Goal: Transaction & Acquisition: Register for event/course

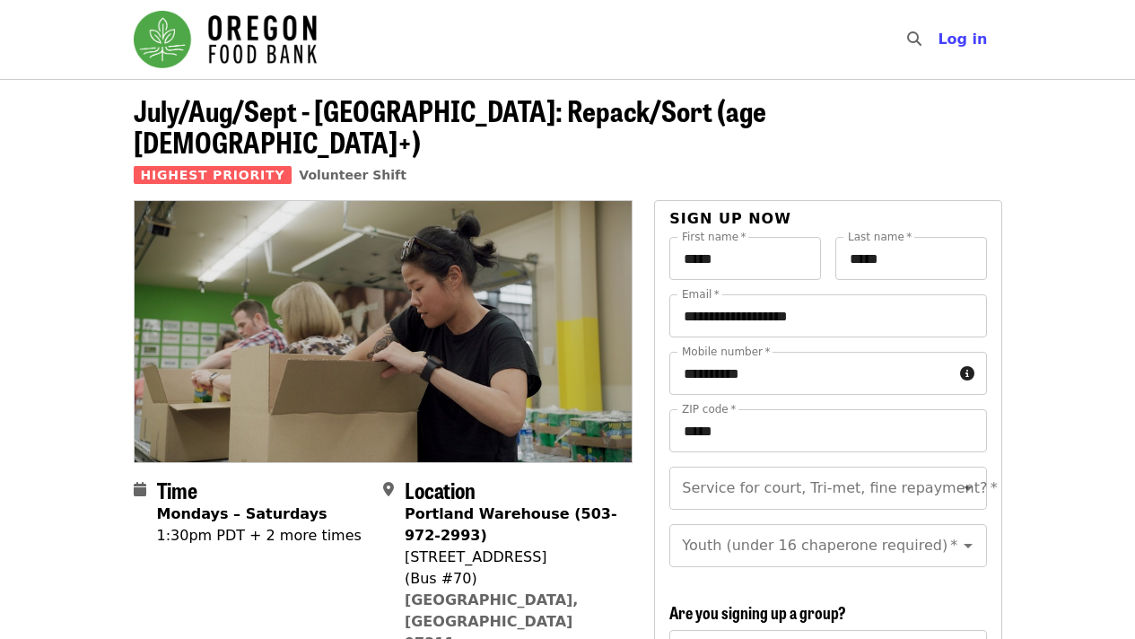
click at [265, 48] on img "Main navigation" at bounding box center [225, 39] width 183 height 57
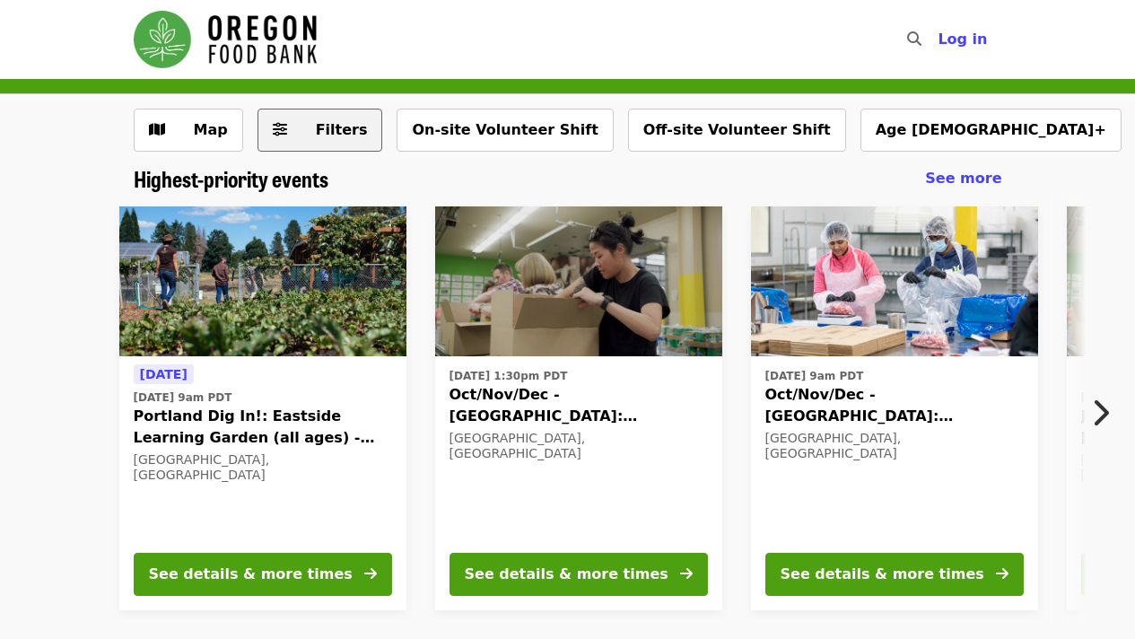
click at [319, 126] on span "Filters" at bounding box center [342, 129] width 52 height 17
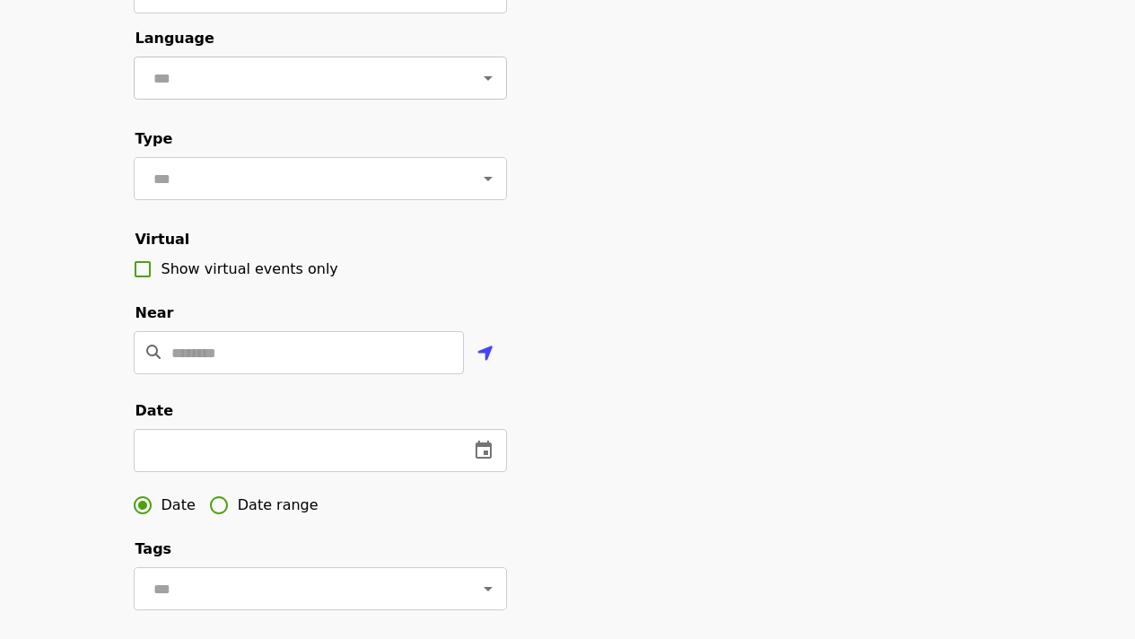
scroll to position [181, 0]
click at [318, 373] on input "Location" at bounding box center [317, 351] width 292 height 43
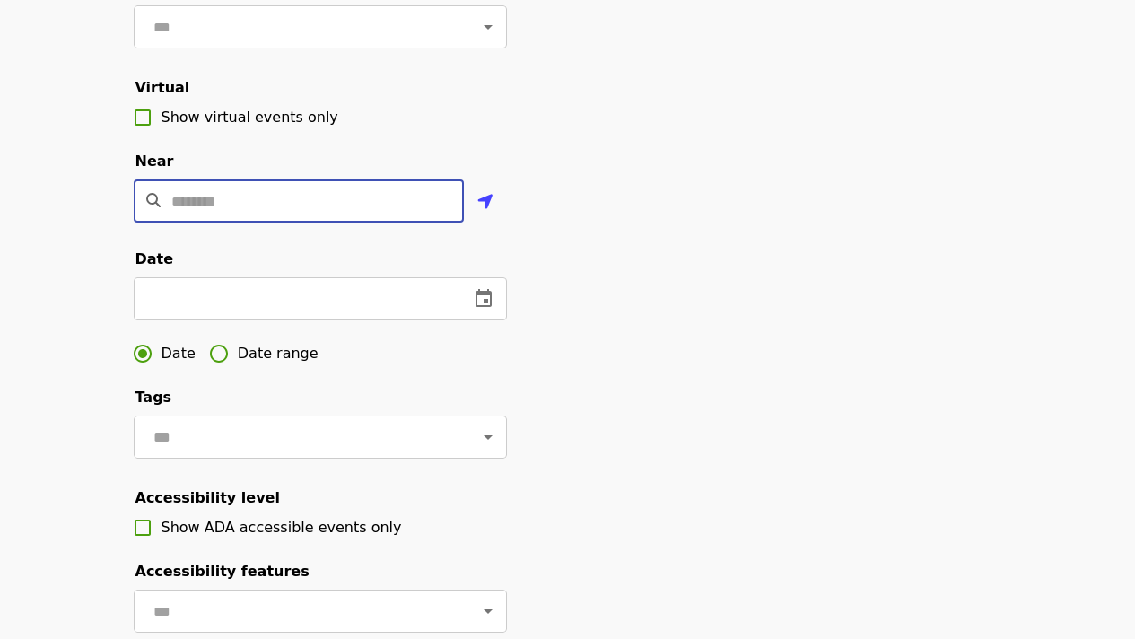
scroll to position [342, 0]
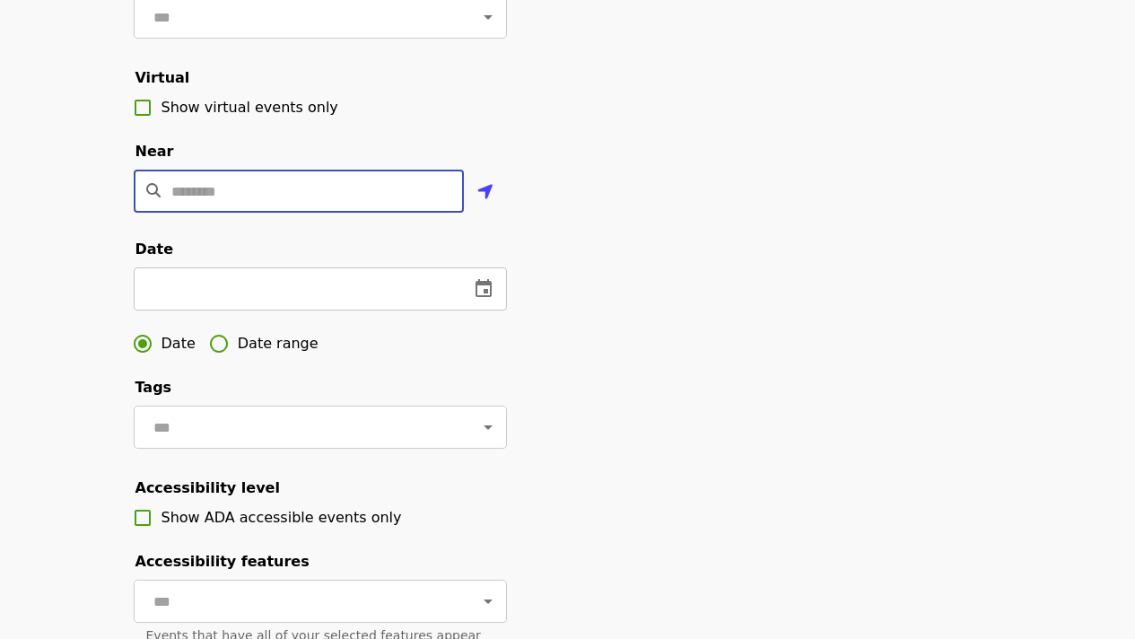
click at [453, 310] on input "text" at bounding box center [294, 288] width 321 height 43
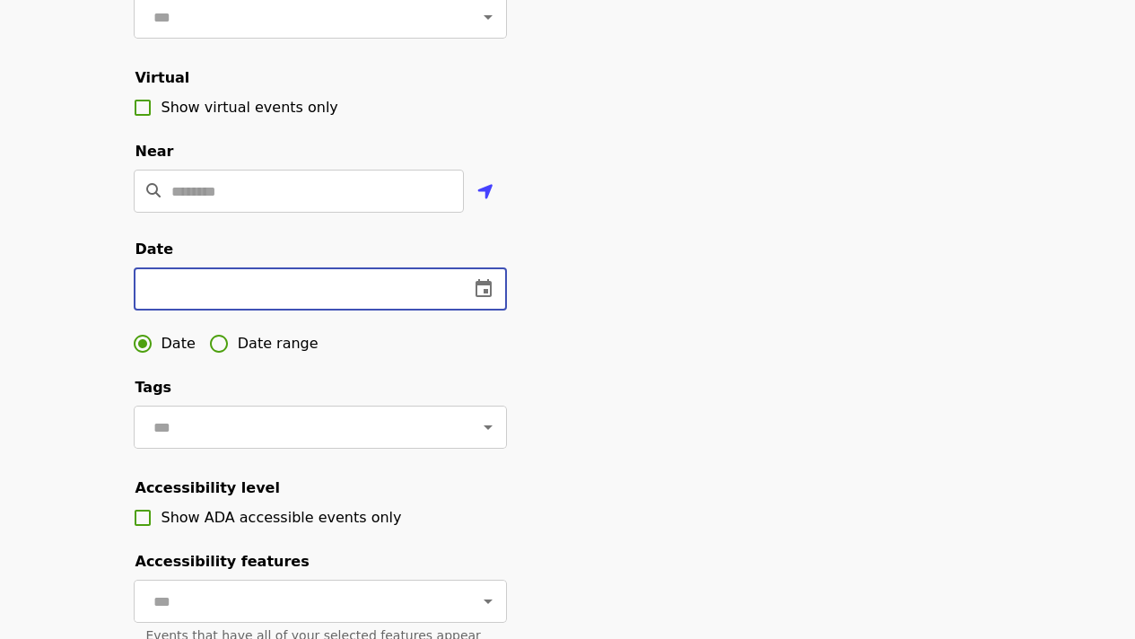
click at [473, 300] on icon "change date" at bounding box center [484, 289] width 22 height 22
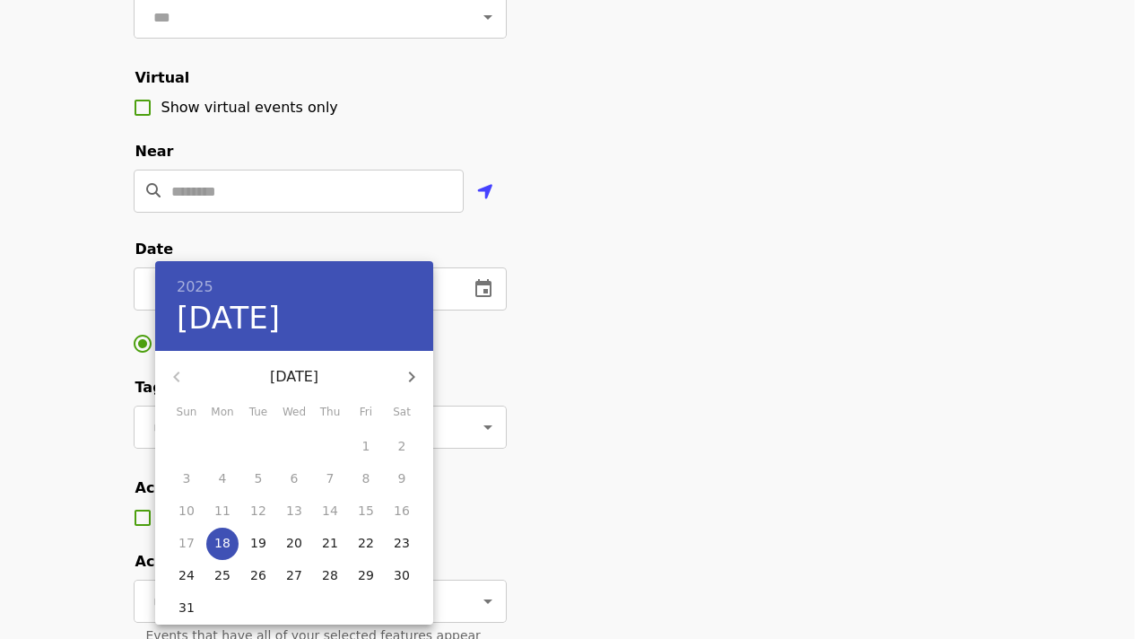
click at [222, 542] on p "18" at bounding box center [222, 543] width 16 height 18
type input "**********"
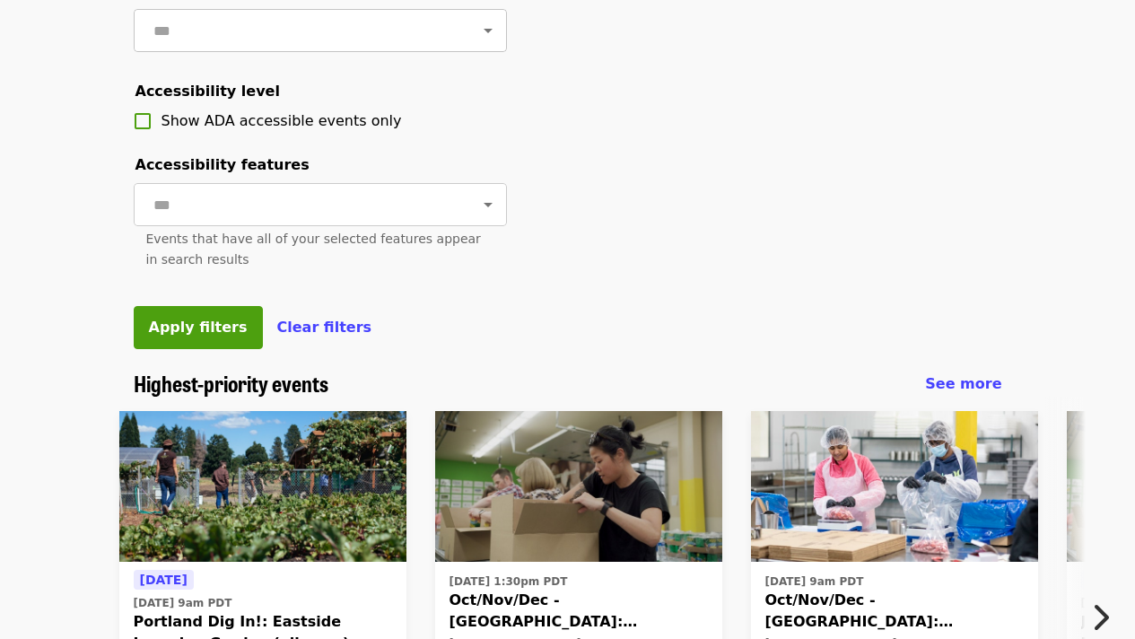
scroll to position [745, 0]
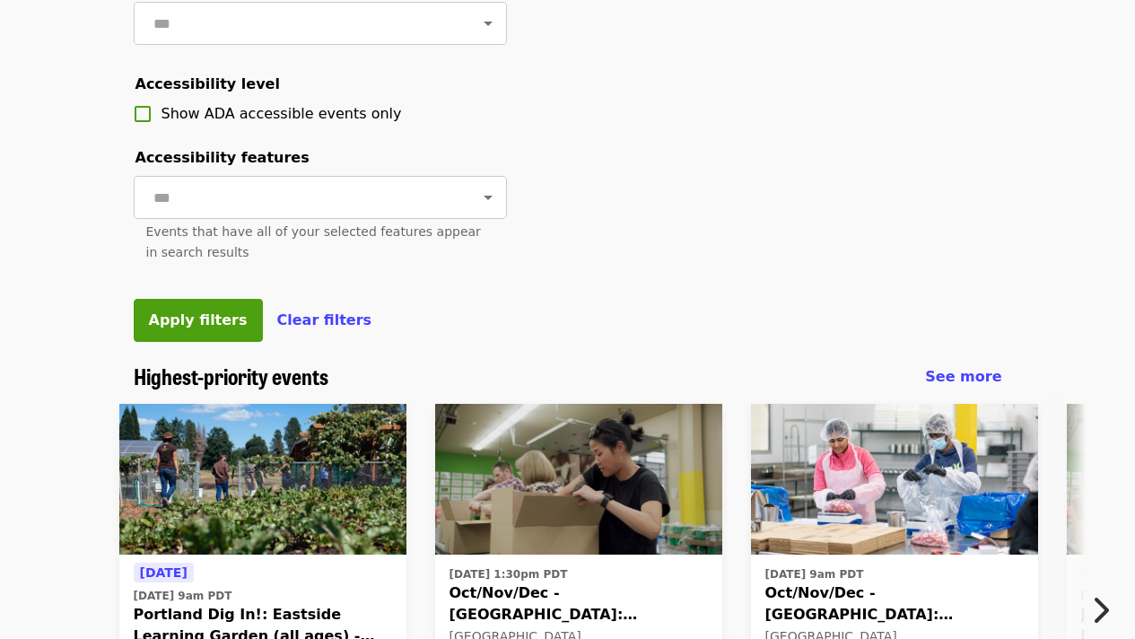
click at [212, 342] on button "Apply filters" at bounding box center [198, 320] width 129 height 43
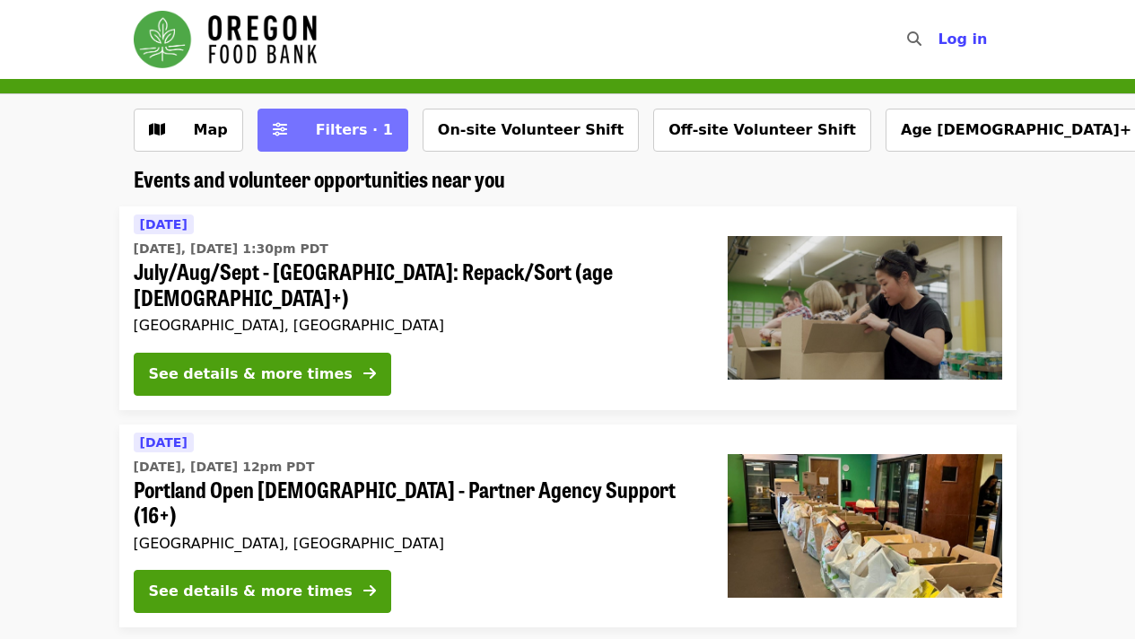
click at [359, 129] on span "Filters · 1" at bounding box center [354, 129] width 77 height 17
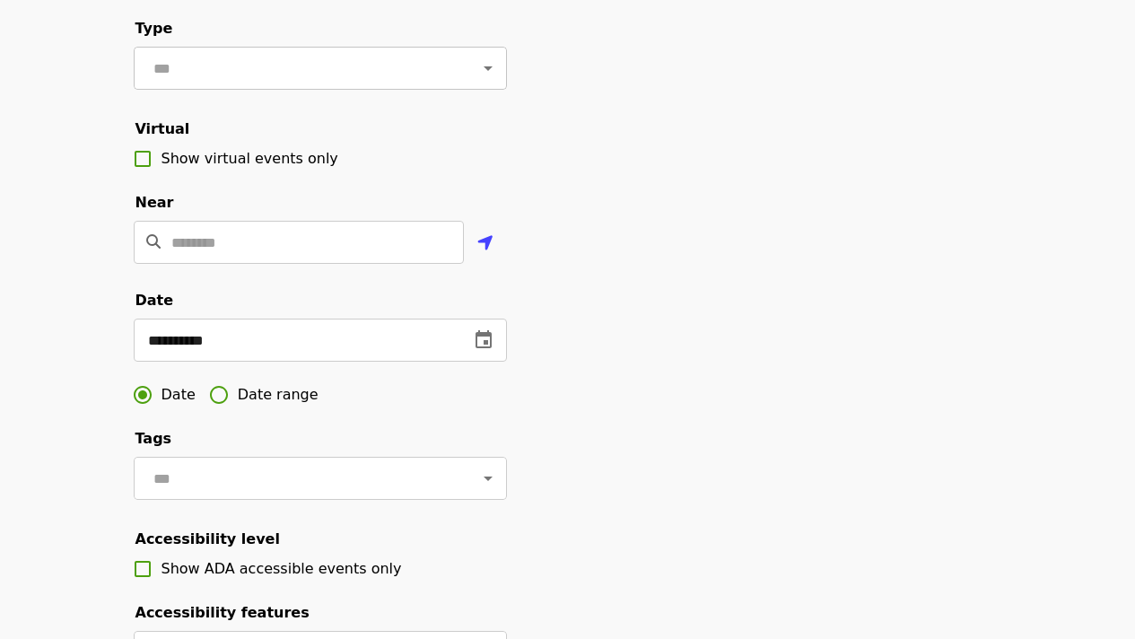
scroll to position [335, 0]
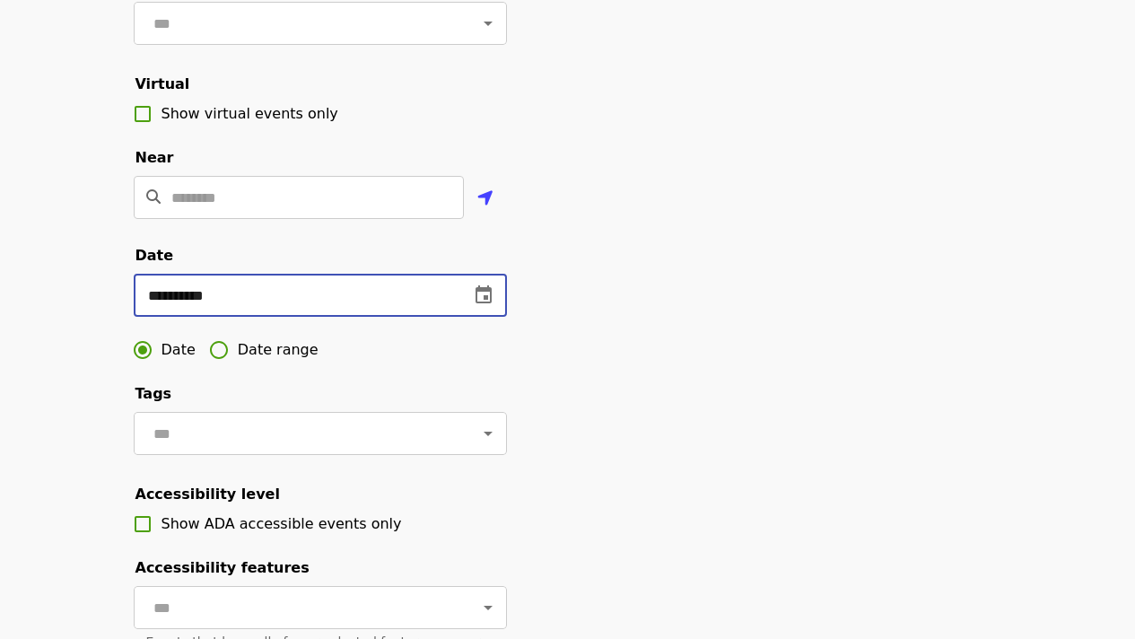
click at [416, 317] on input "**********" at bounding box center [294, 295] width 321 height 43
click at [490, 303] on icon "change date" at bounding box center [483, 294] width 16 height 18
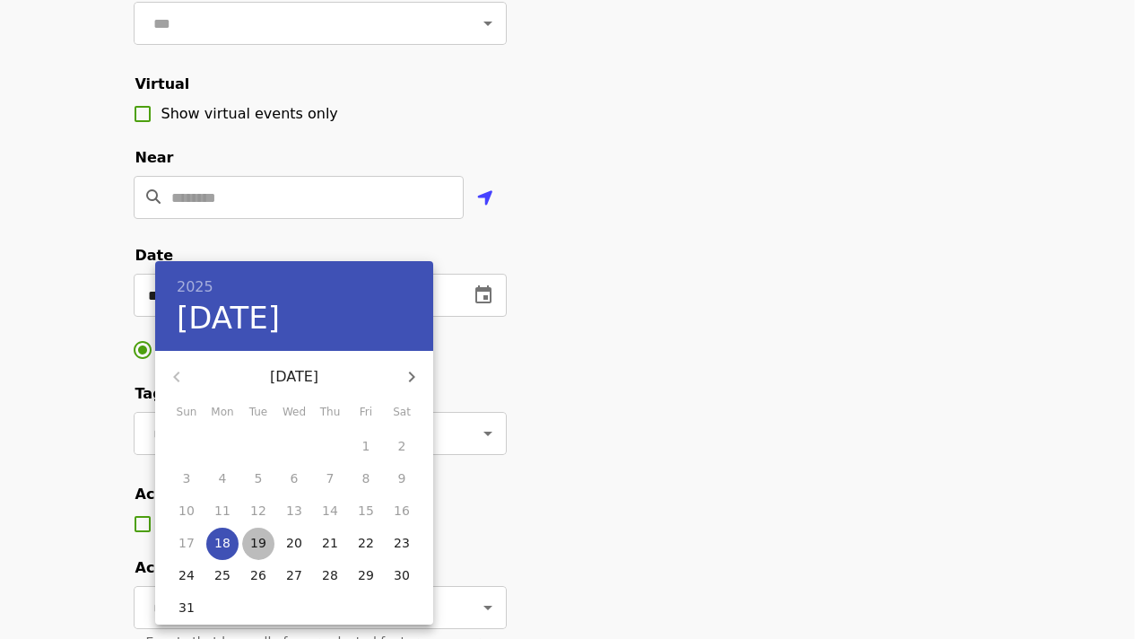
click at [261, 535] on p "19" at bounding box center [258, 543] width 16 height 18
type input "**********"
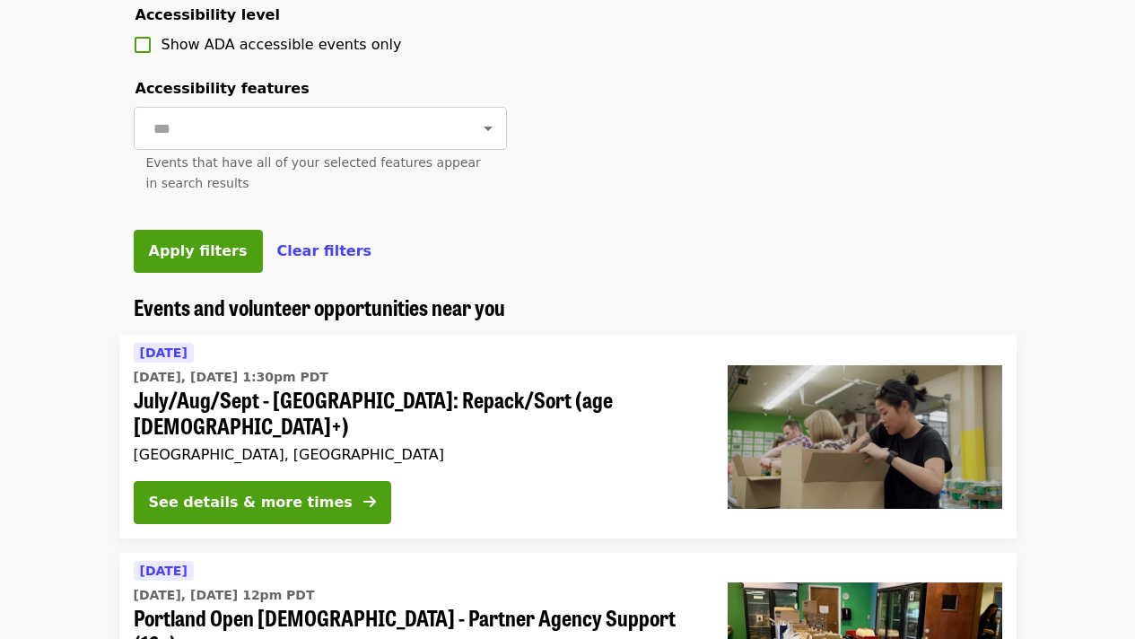
scroll to position [815, 0]
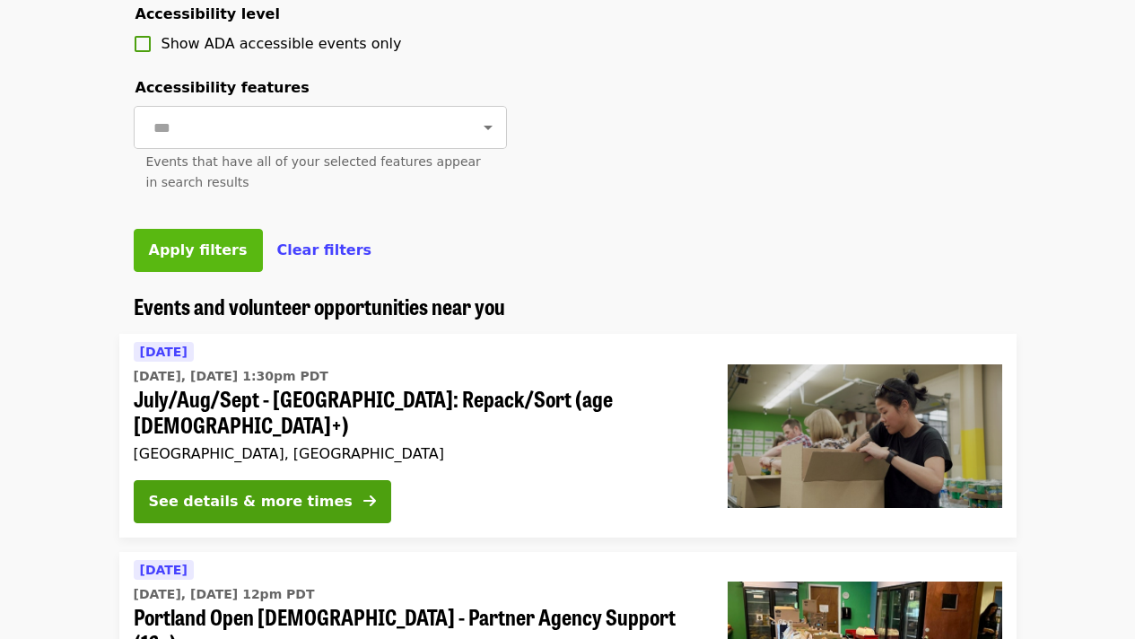
click at [196, 272] on button "Apply filters" at bounding box center [198, 250] width 129 height 43
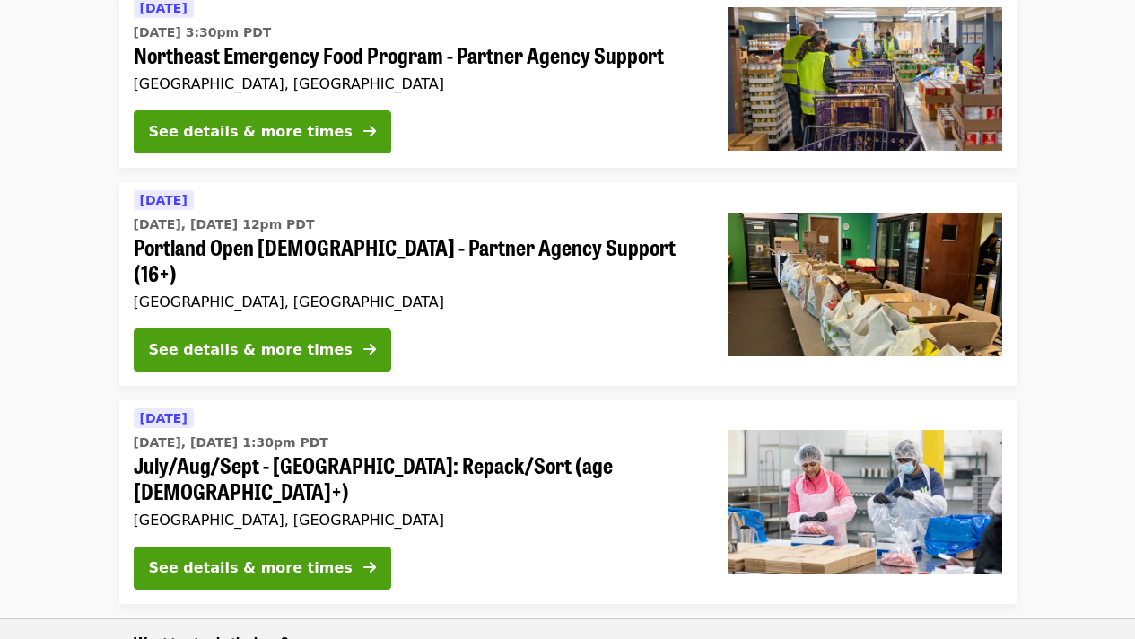
scroll to position [652, 0]
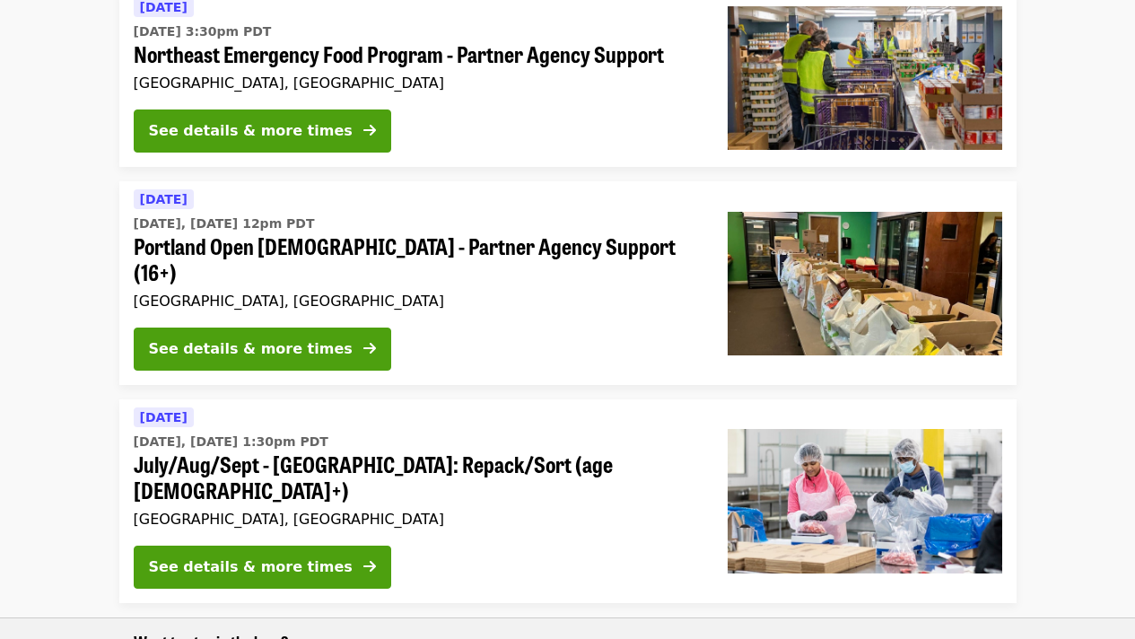
click at [239, 338] on div "See details & more times" at bounding box center [251, 349] width 204 height 22
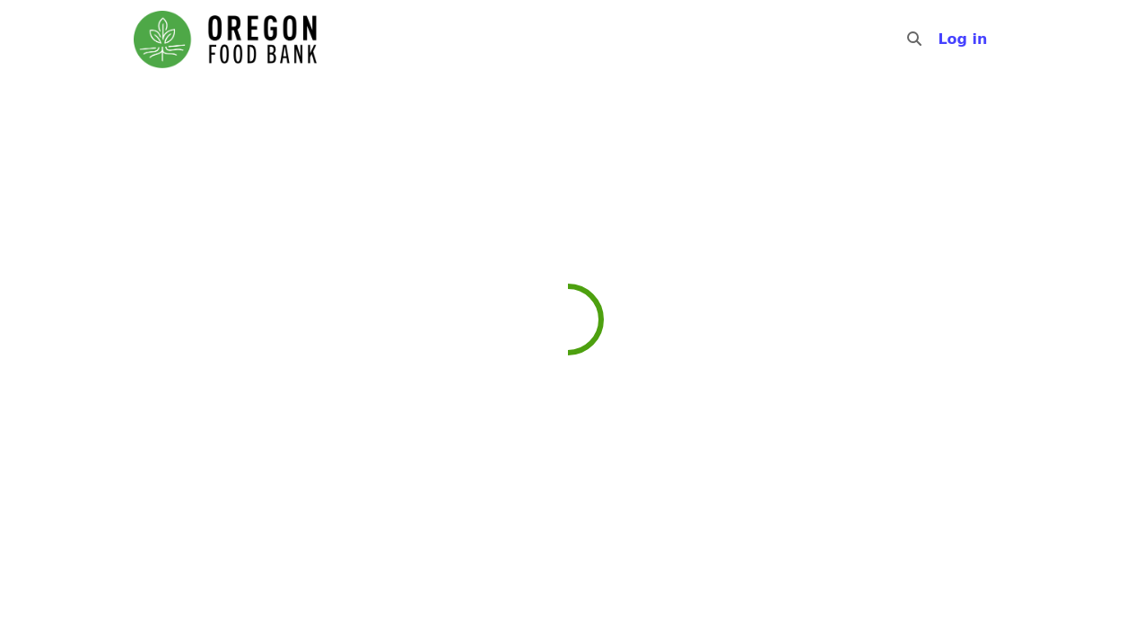
scroll to position [1, 0]
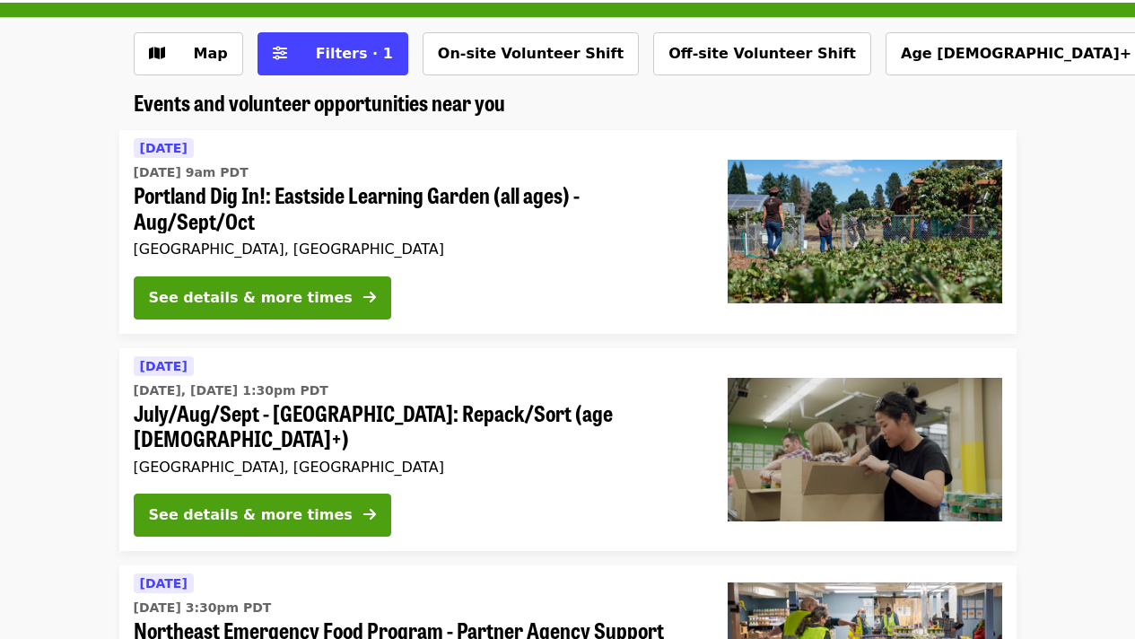
scroll to position [82, 0]
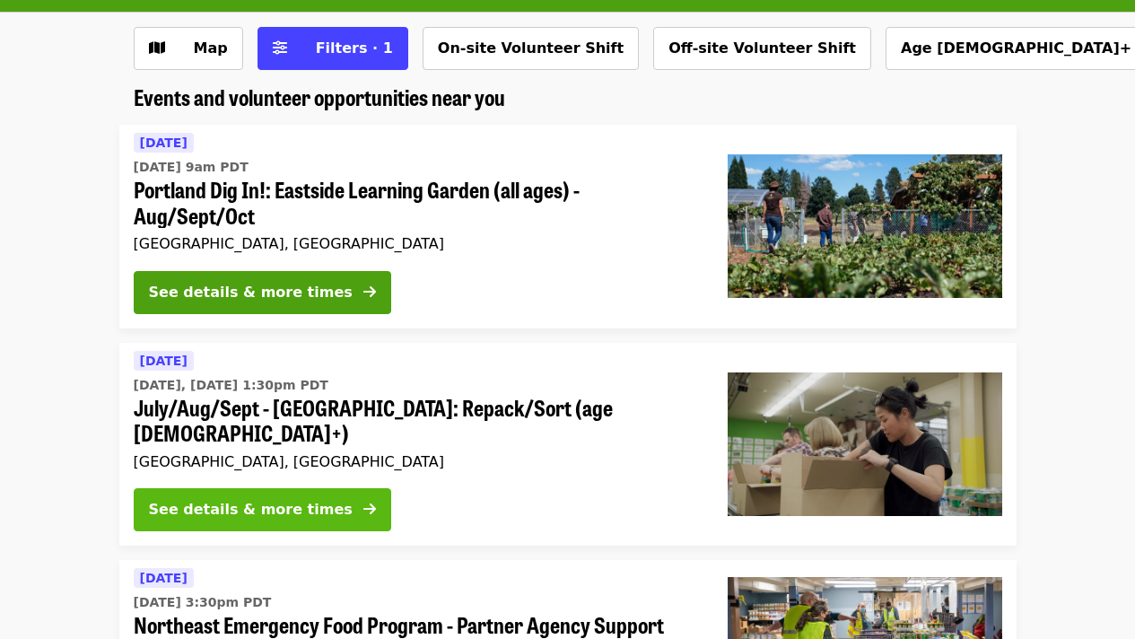
click at [287, 499] on div "See details & more times" at bounding box center [251, 510] width 204 height 22
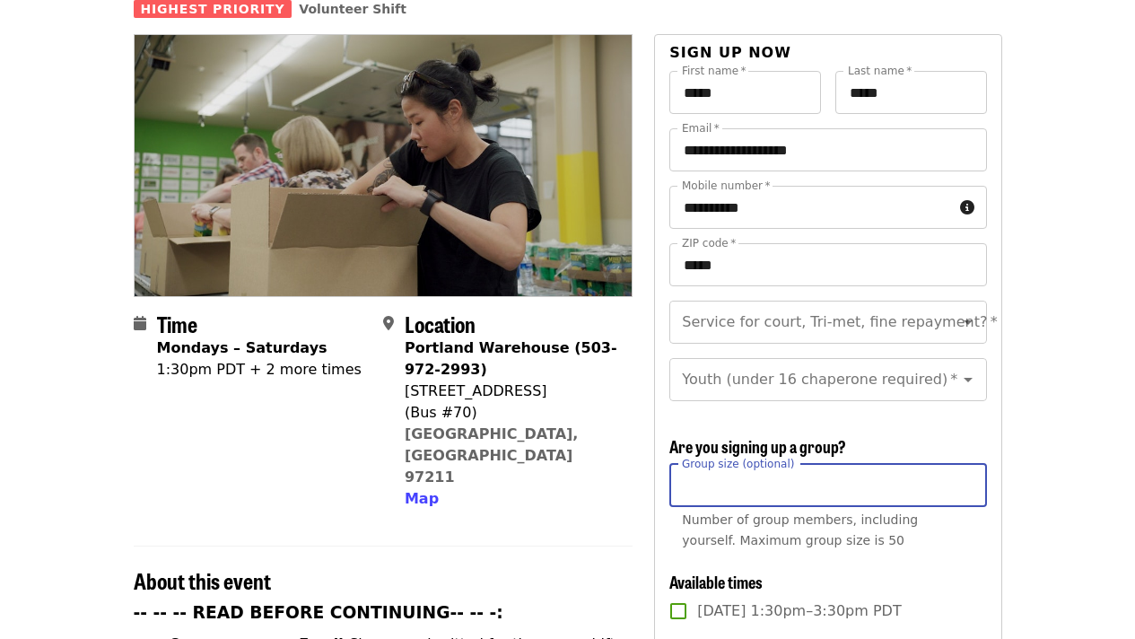
click at [732, 466] on div "Group size (optional) Group size (optional) Number of group members, including …" at bounding box center [827, 511] width 317 height 94
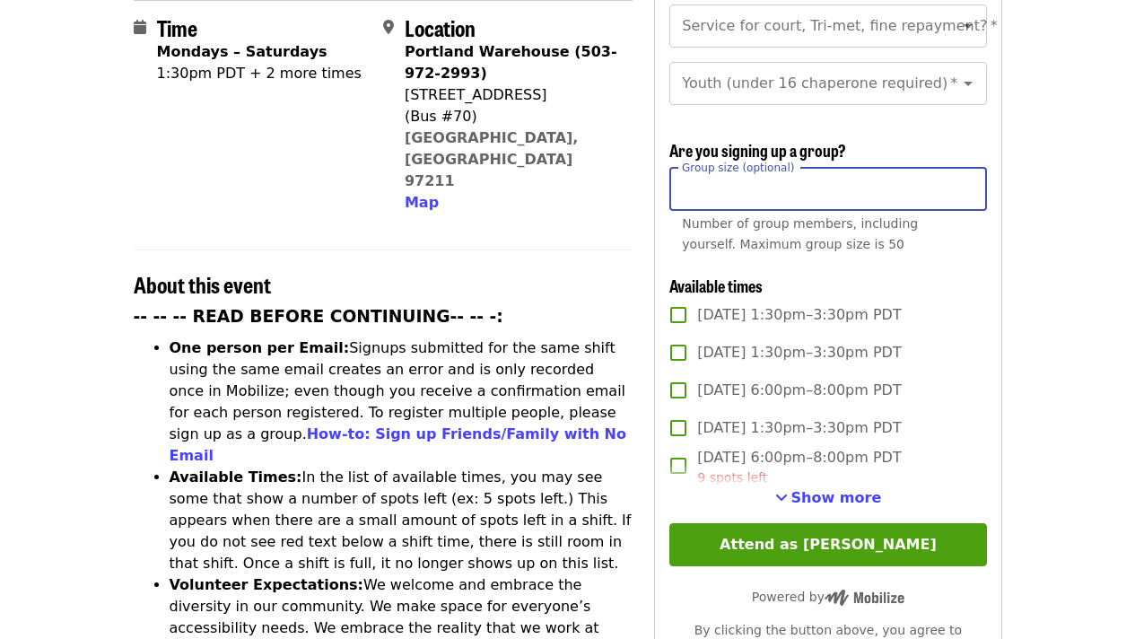
scroll to position [465, 0]
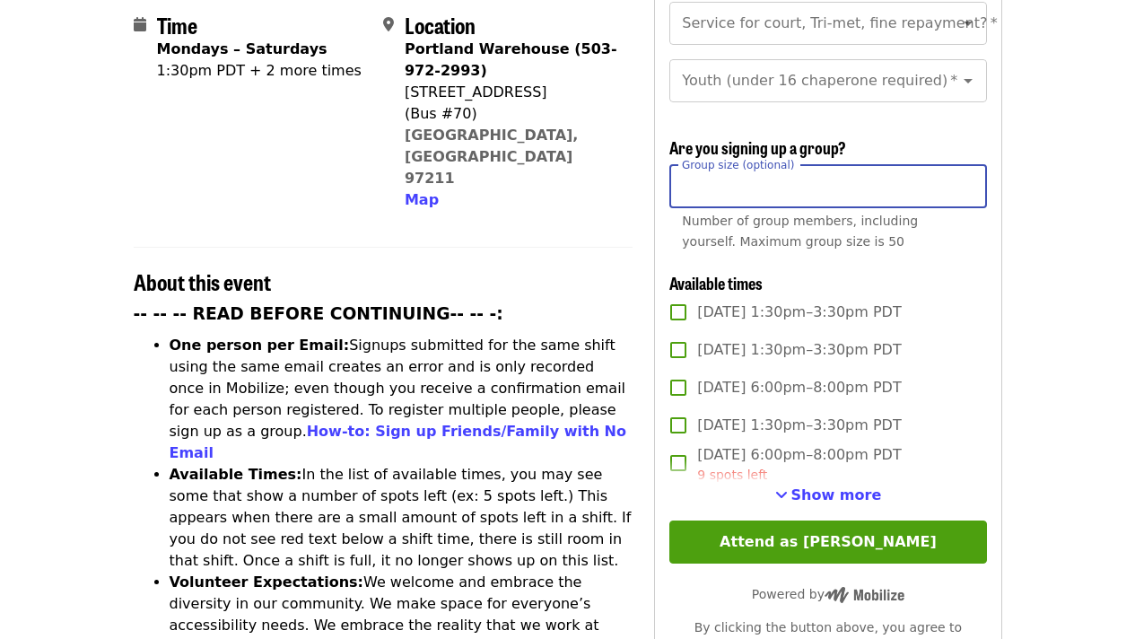
type input "*"
click at [728, 356] on label "[DATE] 1:30pm–3:30pm PDT" at bounding box center [815, 350] width 312 height 38
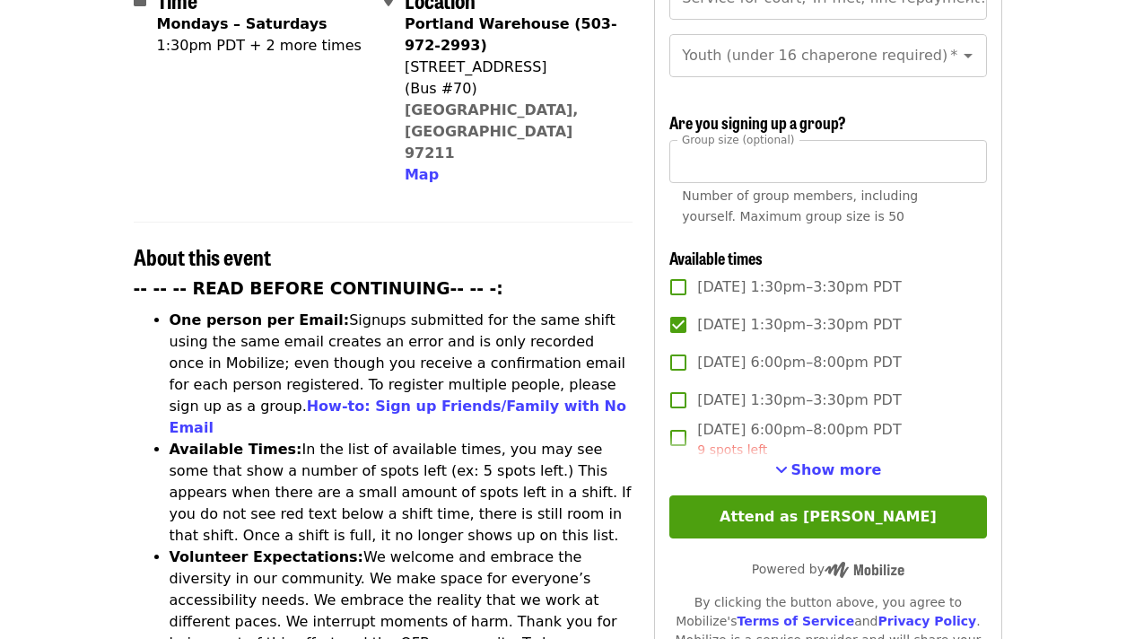
scroll to position [491, 0]
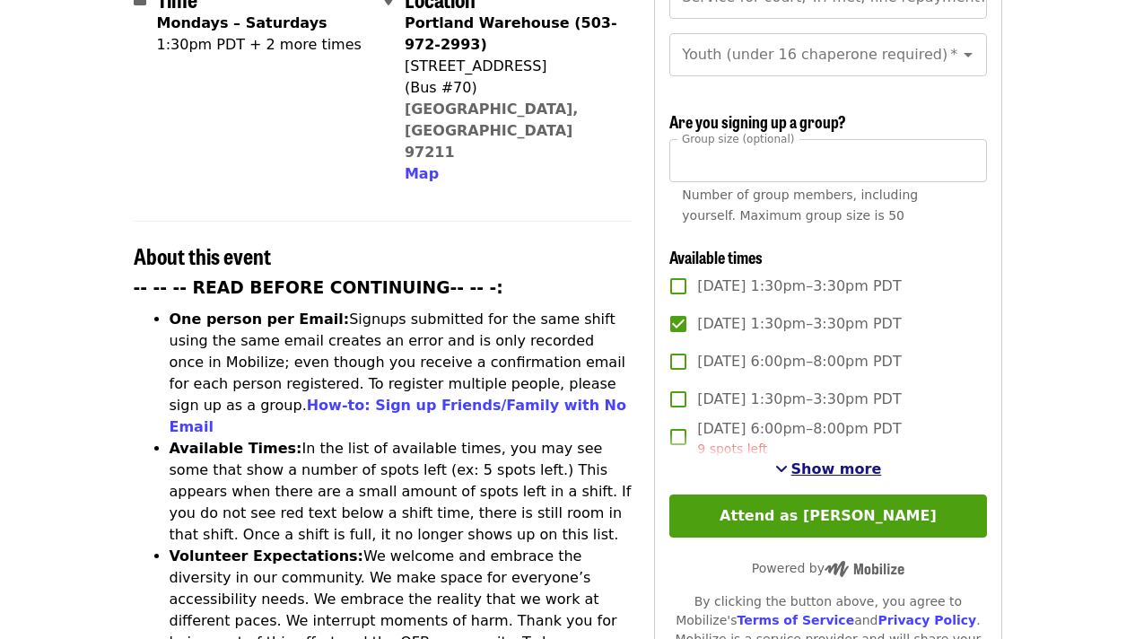
click at [787, 463] on span "See more timeslots" at bounding box center [781, 468] width 13 height 14
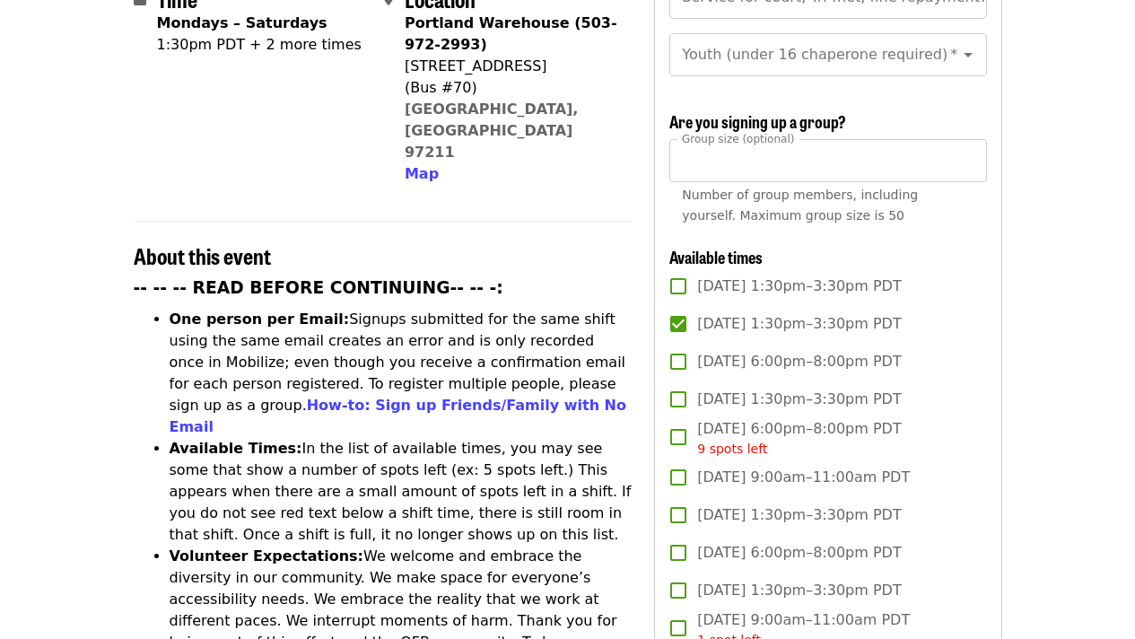
click at [795, 399] on span "[DATE] 1:30pm–3:30pm PDT" at bounding box center [799, 399] width 204 height 22
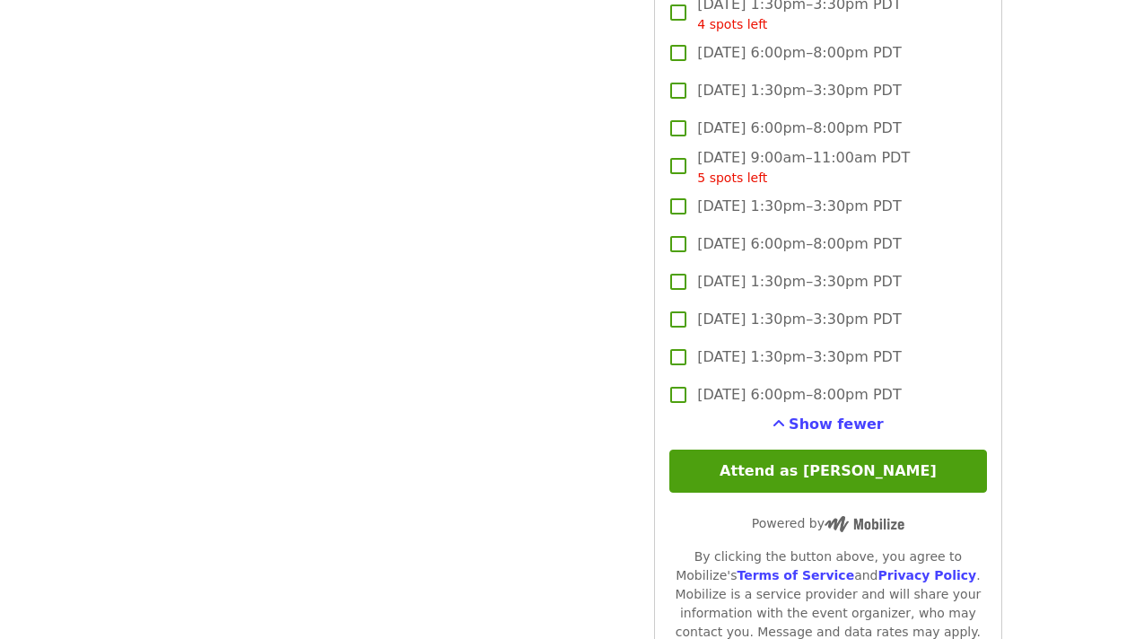
scroll to position [2441, 0]
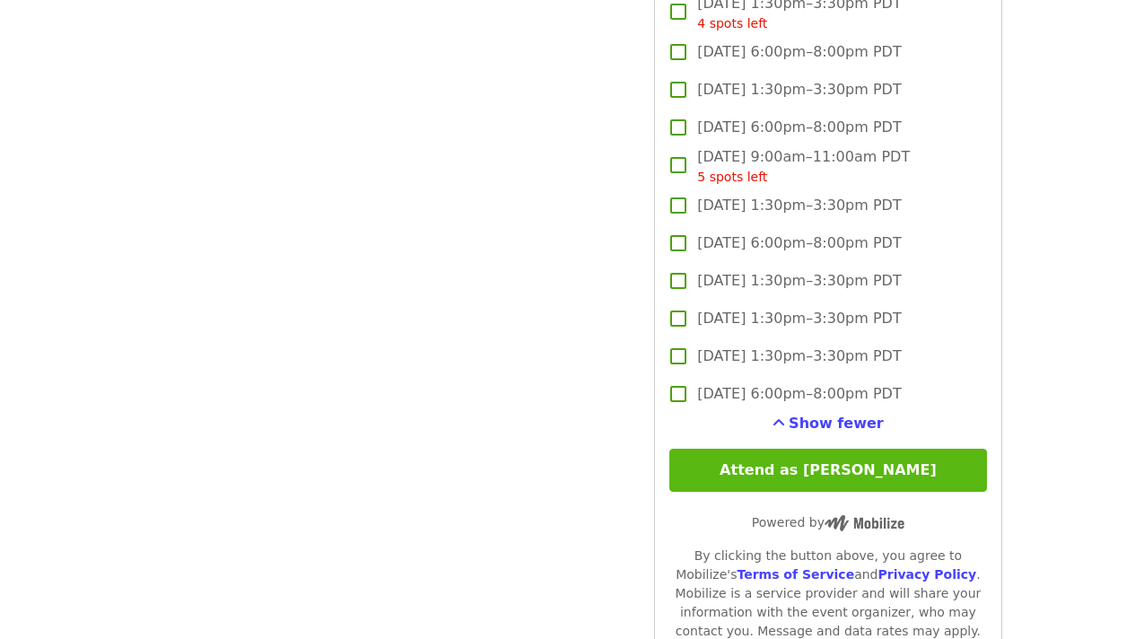
click at [786, 464] on button "Attend as [PERSON_NAME]" at bounding box center [827, 469] width 317 height 43
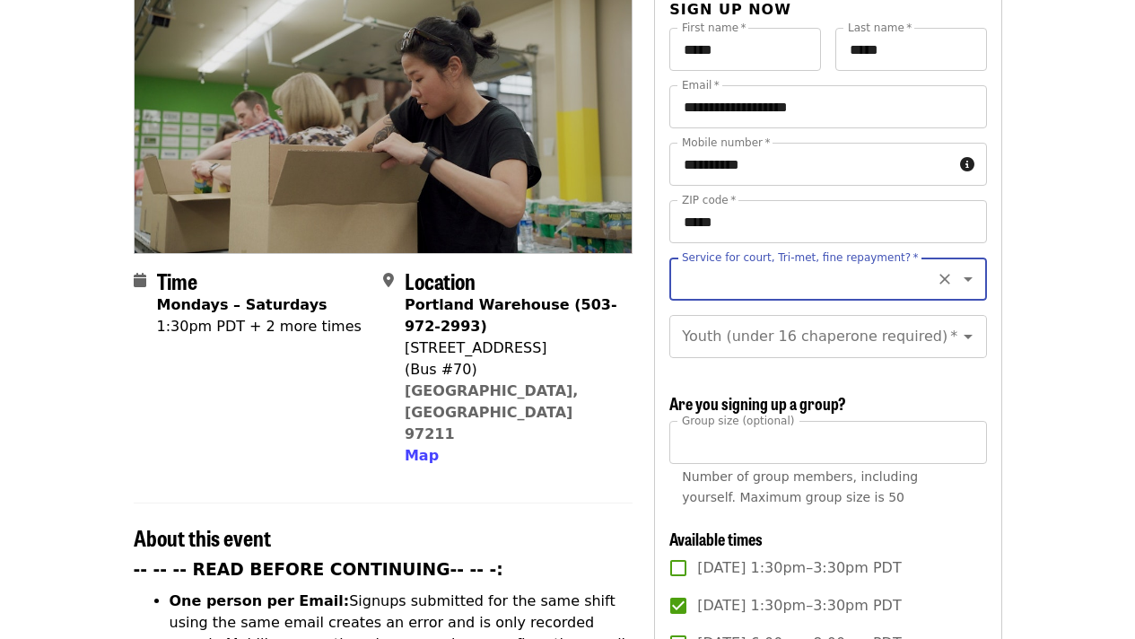
scroll to position [207, 0]
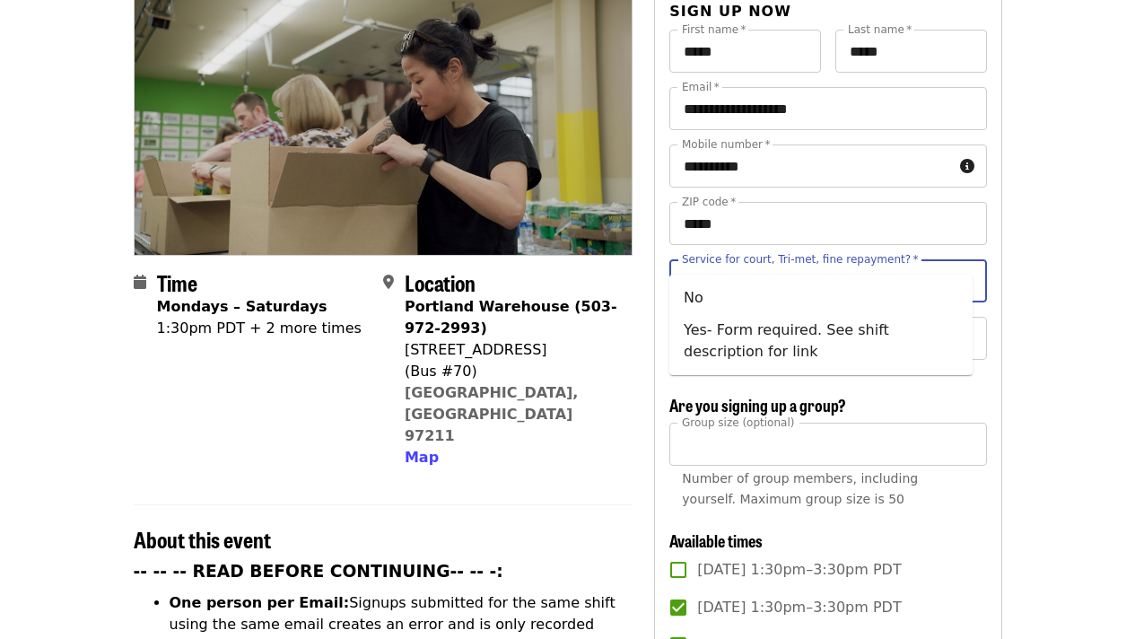
click at [790, 264] on input "Service for court, Tri-met, fine repayment?   *" at bounding box center [805, 281] width 244 height 34
click at [770, 301] on li "No" at bounding box center [820, 298] width 303 height 32
type input "**"
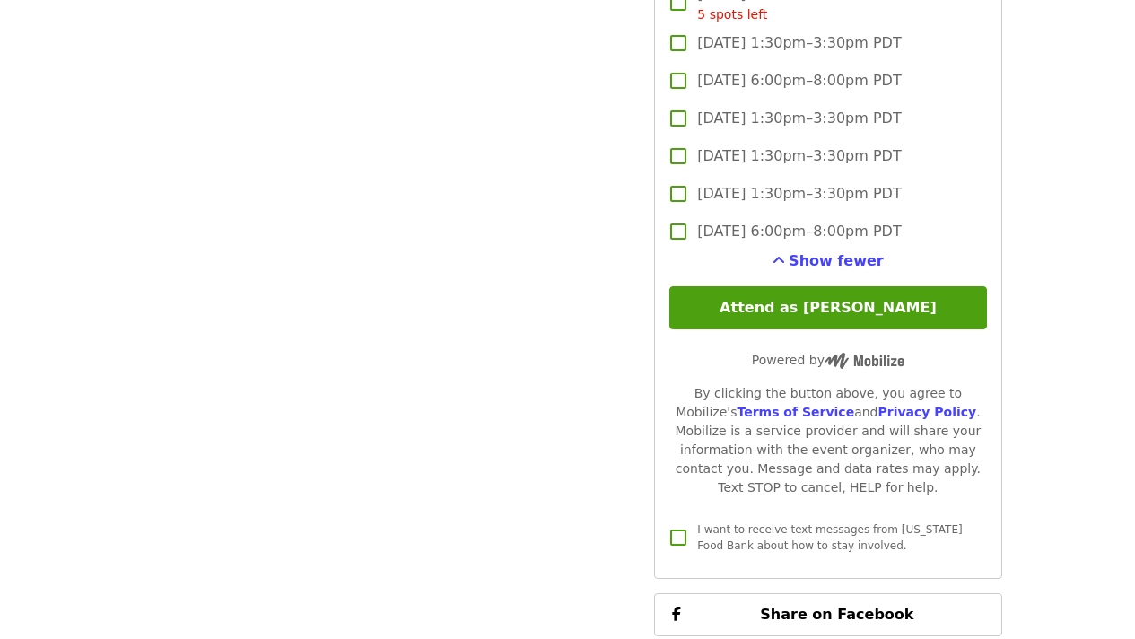
scroll to position [2623, 0]
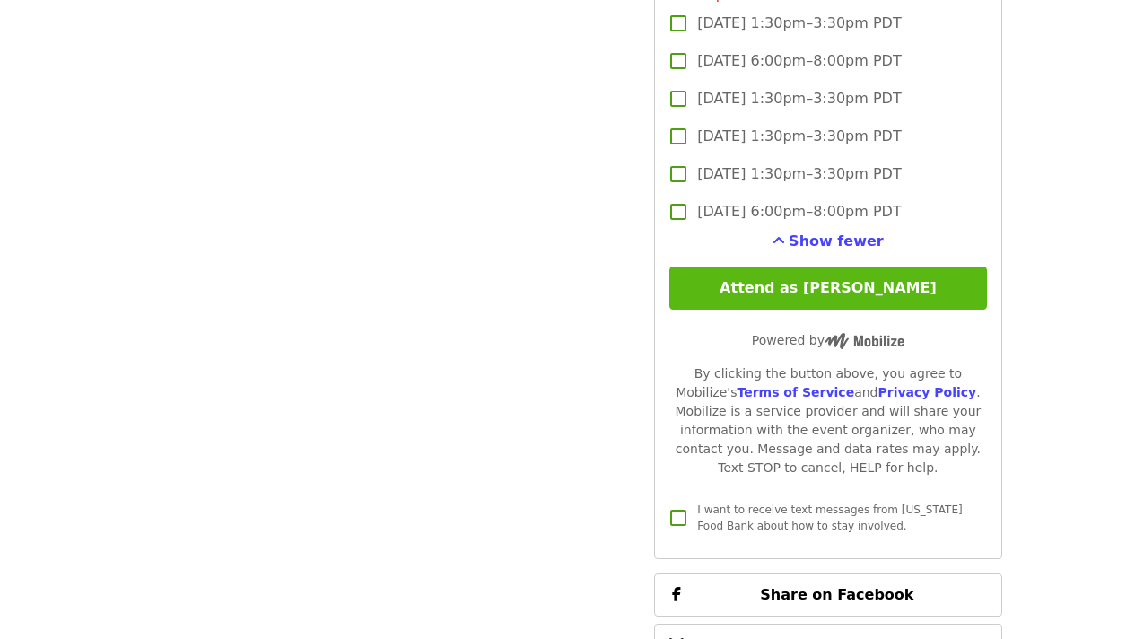
click at [765, 295] on button "Attend as [PERSON_NAME]" at bounding box center [827, 287] width 317 height 43
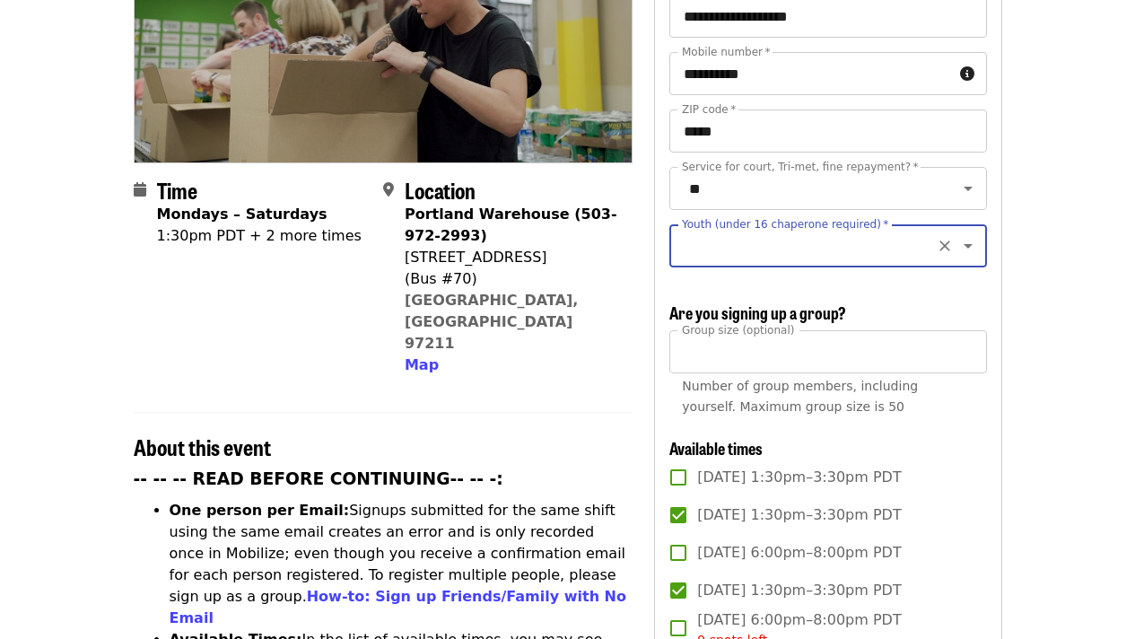
scroll to position [277, 0]
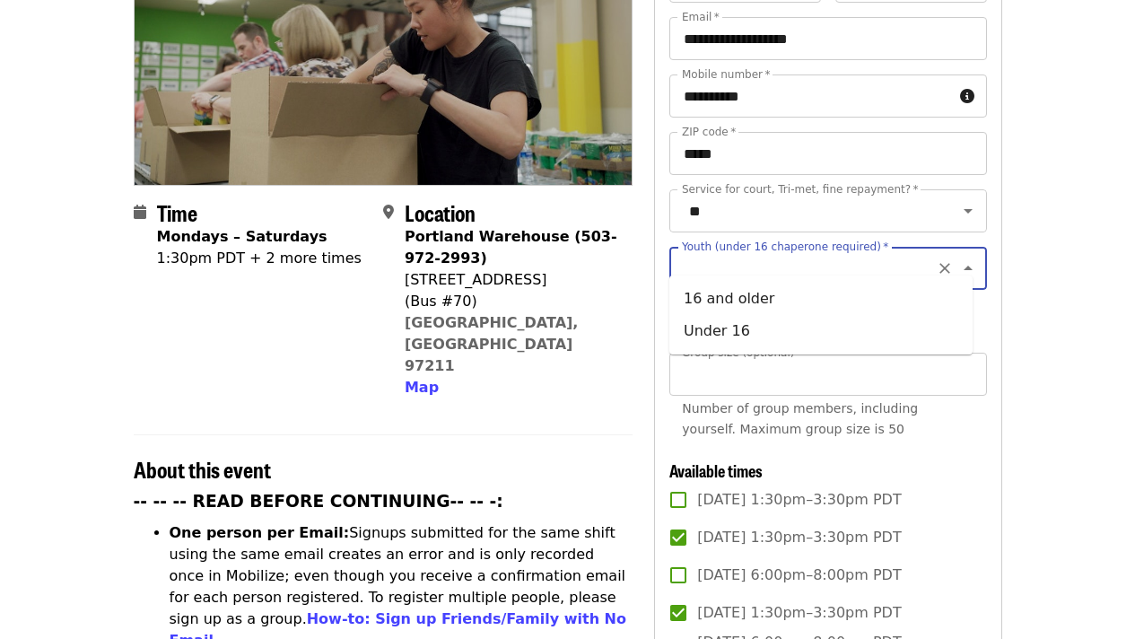
click at [779, 252] on input "Youth (under 16 chaperone required)   *" at bounding box center [805, 268] width 244 height 34
click at [695, 302] on li "16 and older" at bounding box center [820, 299] width 303 height 32
type input "**********"
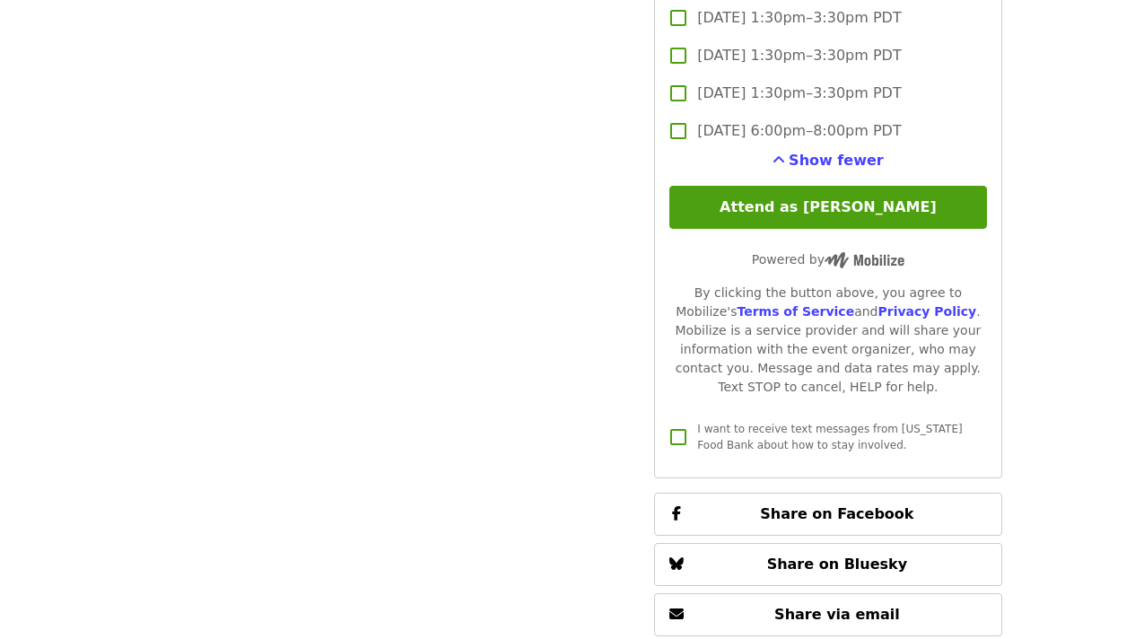
scroll to position [2705, 0]
click at [746, 422] on span "I want to receive text messages from [US_STATE] Food Bank about how to stay inv…" at bounding box center [829, 436] width 265 height 29
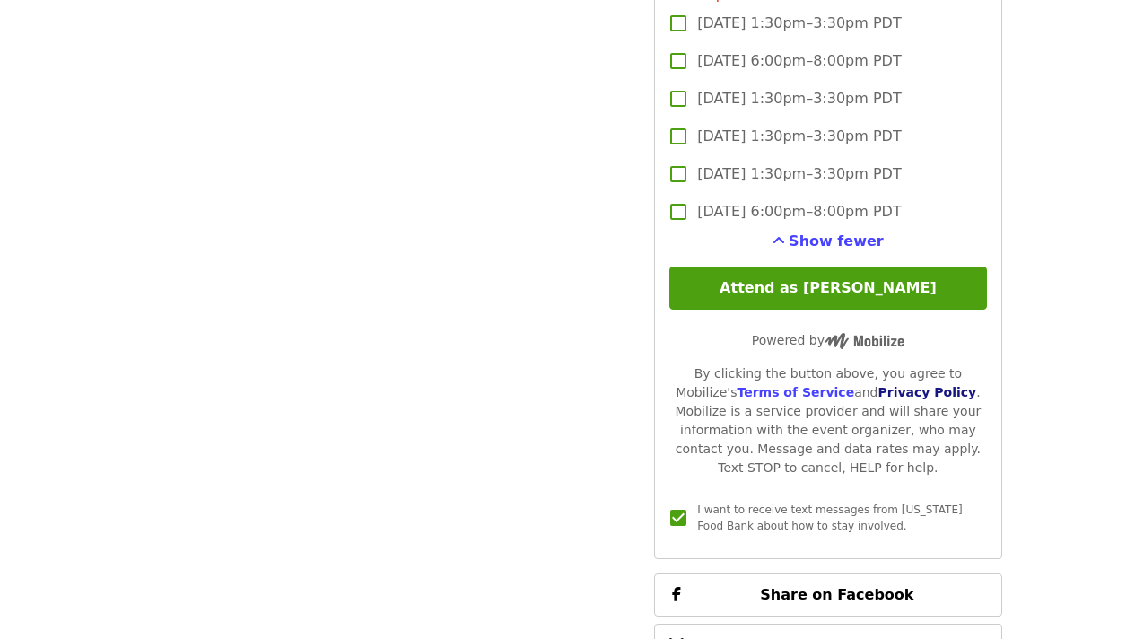
scroll to position [2622, 0]
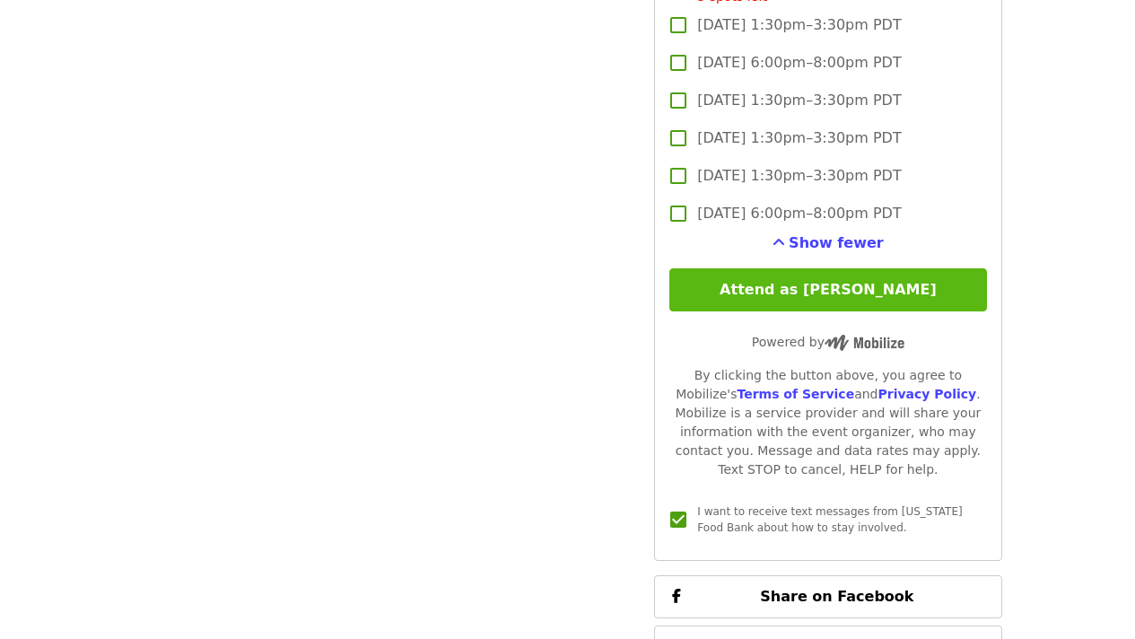
click at [793, 282] on button "Attend as [PERSON_NAME]" at bounding box center [827, 289] width 317 height 43
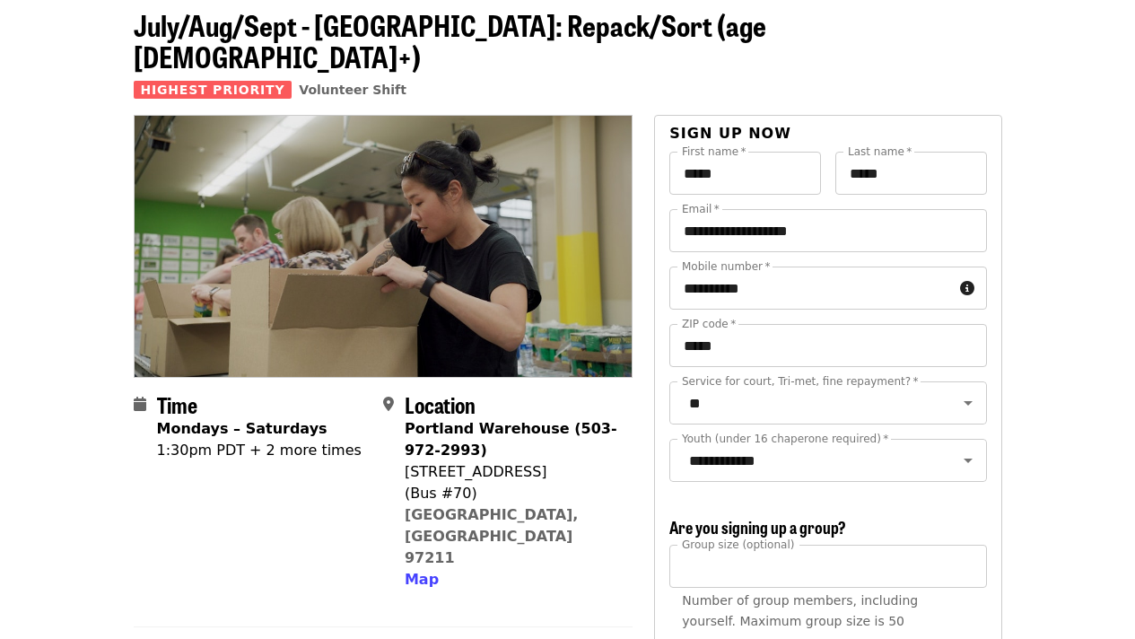
scroll to position [0, 0]
